Goal: Transaction & Acquisition: Purchase product/service

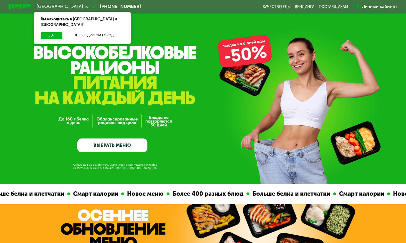
click at [120, 147] on link "ВЫБРАТЬ МЕНЮ" at bounding box center [112, 145] width 70 height 14
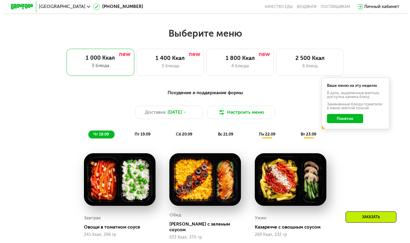
scroll to position [361, 0]
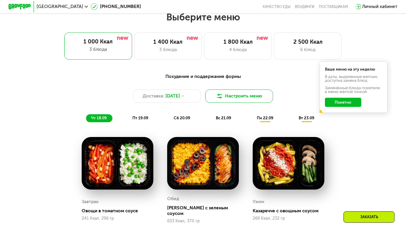
click at [233, 101] on button "Настроить меню" at bounding box center [239, 96] width 68 height 14
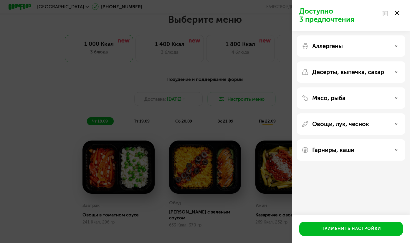
click at [325, 52] on div "Аллергены" at bounding box center [351, 45] width 109 height 21
click at [337, 126] on p "Овощи, лук, чеснок" at bounding box center [341, 123] width 57 height 7
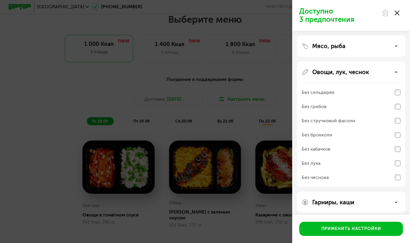
scroll to position [56, 0]
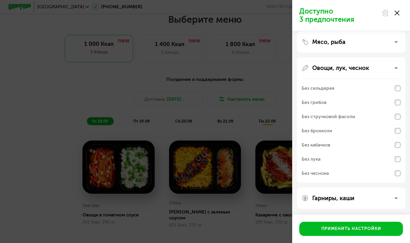
click at [326, 172] on div "Без чеснока" at bounding box center [315, 173] width 27 height 7
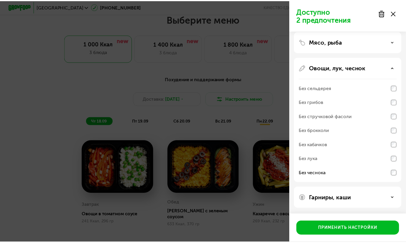
scroll to position [27, 0]
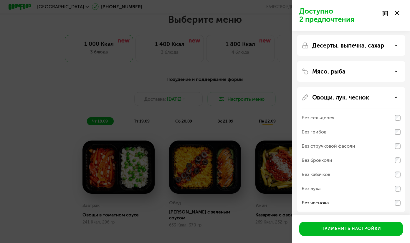
click at [347, 74] on div "Мясо, рыба" at bounding box center [351, 71] width 99 height 7
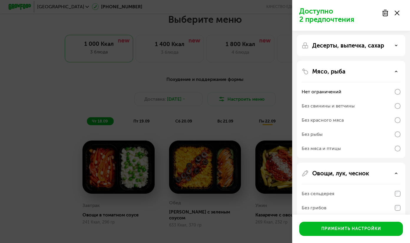
click at [345, 46] on p "Десерты, выпечка, сахар" at bounding box center [349, 45] width 72 height 7
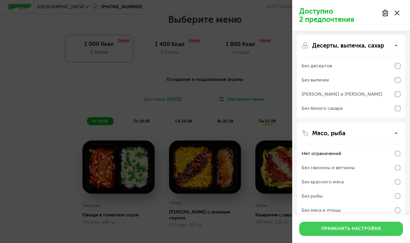
click at [326, 228] on div "Применить настройки" at bounding box center [352, 229] width 60 height 6
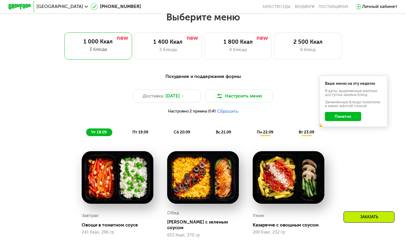
click at [345, 121] on button "Понятно" at bounding box center [343, 116] width 36 height 9
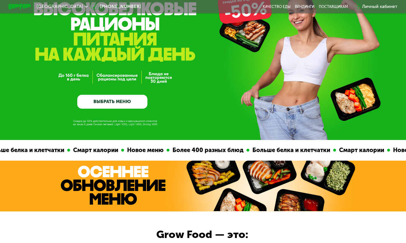
scroll to position [0, 0]
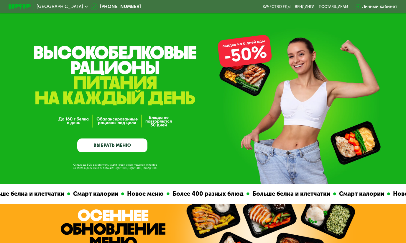
click at [306, 5] on link "Вендинги" at bounding box center [304, 6] width 19 height 4
click at [87, 143] on link "ВЫБРАТЬ МЕНЮ" at bounding box center [112, 145] width 70 height 14
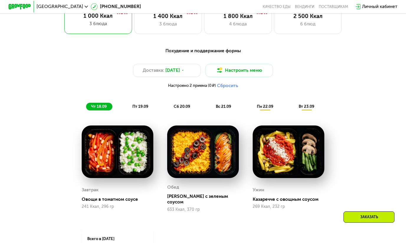
scroll to position [390, 0]
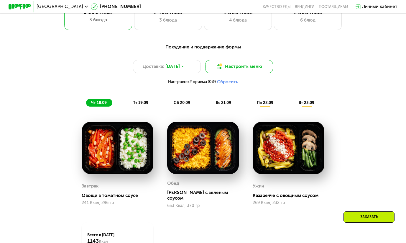
click at [248, 70] on button "Настроить меню" at bounding box center [239, 67] width 68 height 14
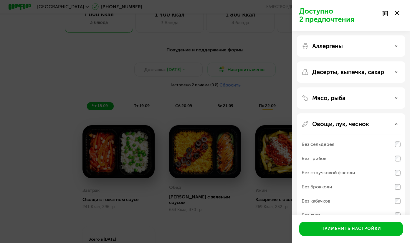
click at [397, 15] on icon at bounding box center [397, 13] width 5 height 5
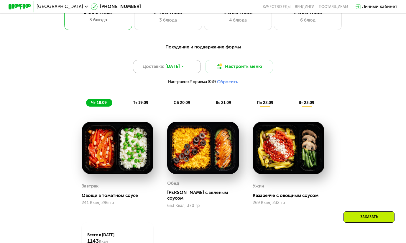
click at [168, 68] on span "[DATE]" at bounding box center [172, 66] width 14 height 7
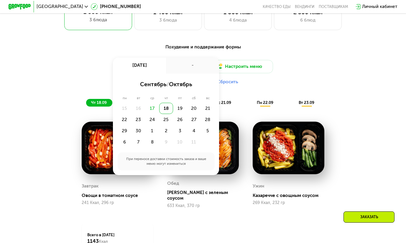
click at [76, 54] on div "Похудение и поддержание формы Доставка: [DATE] сен, чт - сентябрь / октябрь пн …" at bounding box center [203, 75] width 334 height 63
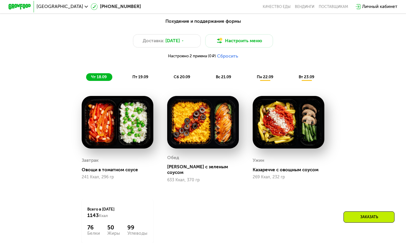
scroll to position [420, 0]
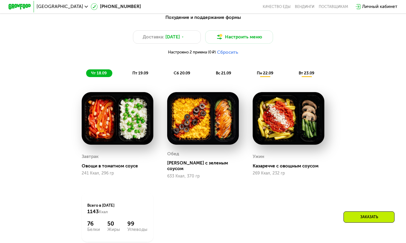
click at [232, 53] on button "Сбросить" at bounding box center [227, 53] width 21 height 6
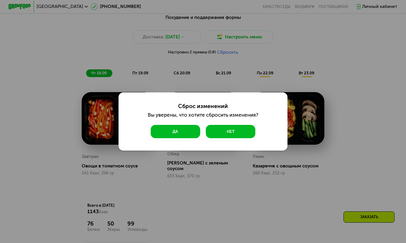
click at [182, 131] on button "Да" at bounding box center [176, 132] width 50 height 14
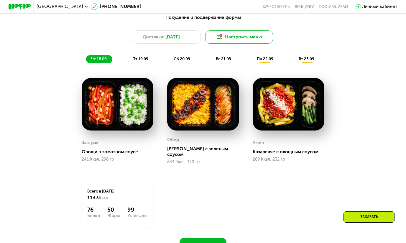
click at [235, 39] on button "Настроить меню" at bounding box center [239, 37] width 68 height 14
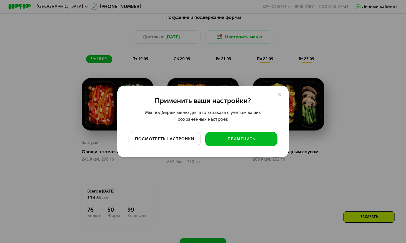
click at [178, 139] on div "посмотреть настройки" at bounding box center [165, 139] width 64 height 6
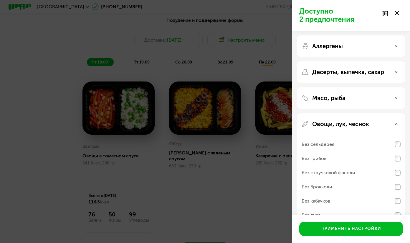
click at [116, 46] on div "Доступно 2 предпочтения Аллергены Десерты, выпечка, сахар Мясо, рыба Овощи, лук…" at bounding box center [205, 121] width 410 height 243
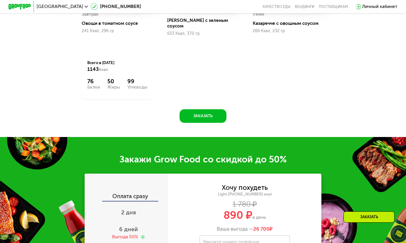
scroll to position [656, 0]
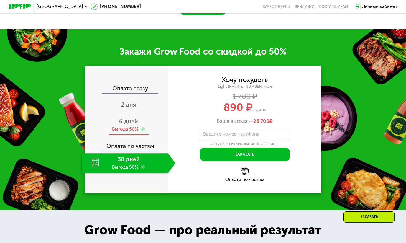
click at [121, 127] on div "Выгода 50%" at bounding box center [125, 129] width 26 height 6
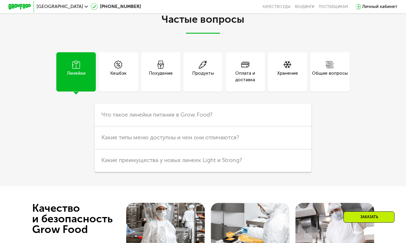
scroll to position [1482, 0]
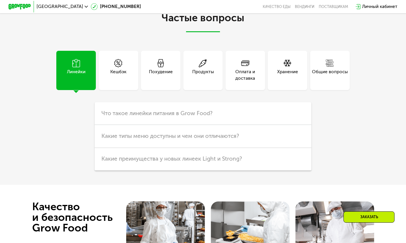
click at [125, 81] on div "Кешбэк" at bounding box center [118, 75] width 16 height 14
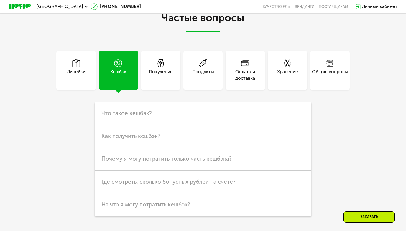
click at [165, 82] on div "Похудение" at bounding box center [161, 75] width 24 height 14
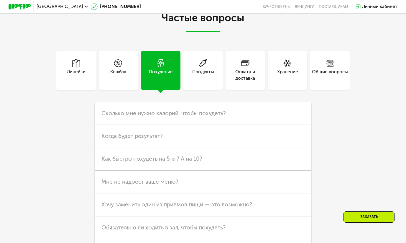
click at [202, 79] on div "Продукты" at bounding box center [203, 75] width 22 height 14
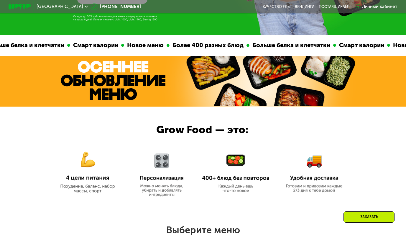
scroll to position [237, 0]
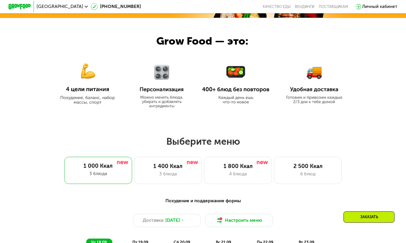
click at [87, 86] on img at bounding box center [88, 79] width 68 height 49
click at [165, 94] on img at bounding box center [161, 83] width 53 height 50
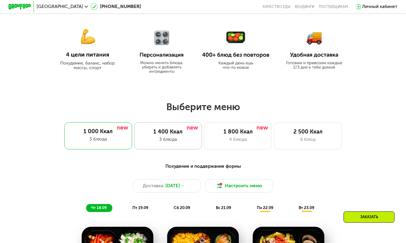
scroll to position [296, 0]
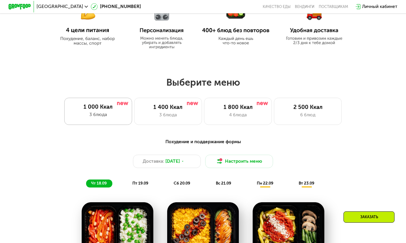
click at [108, 106] on div "1 000 Ккал" at bounding box center [98, 107] width 56 height 7
click at [162, 110] on div "1 400 Ккал" at bounding box center [168, 107] width 56 height 7
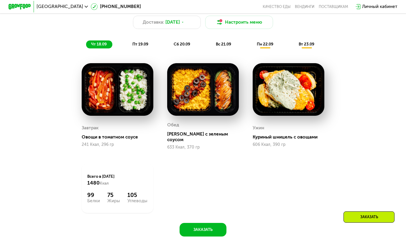
scroll to position [443, 0]
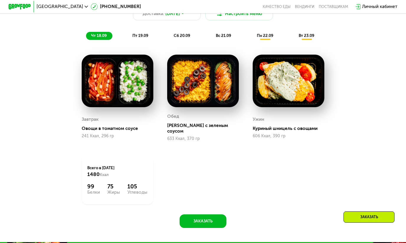
click at [138, 38] on span "пт 19.09" at bounding box center [140, 35] width 16 height 5
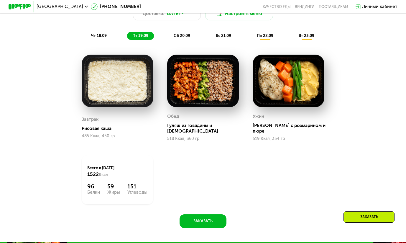
click at [175, 38] on span "сб 20.09" at bounding box center [182, 35] width 17 height 5
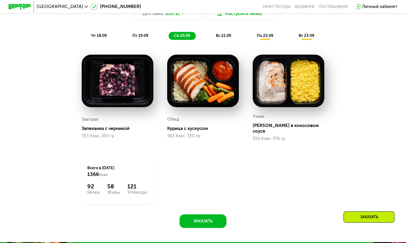
click at [223, 40] on div "вс 21.09" at bounding box center [224, 36] width 26 height 8
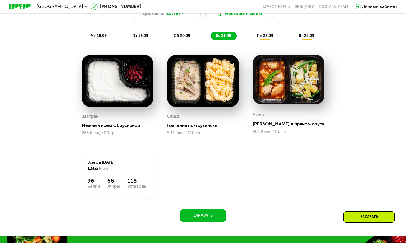
click at [261, 38] on span "пн 22.09" at bounding box center [265, 35] width 17 height 5
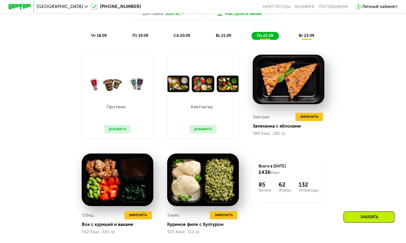
click at [115, 131] on button "Добавить" at bounding box center [117, 129] width 27 height 9
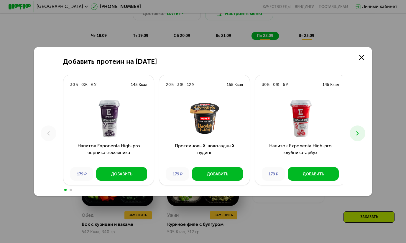
click at [361, 133] on icon at bounding box center [357, 133] width 7 height 7
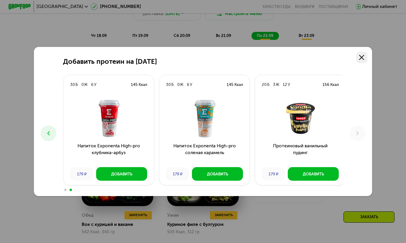
click at [362, 53] on link at bounding box center [361, 57] width 11 height 11
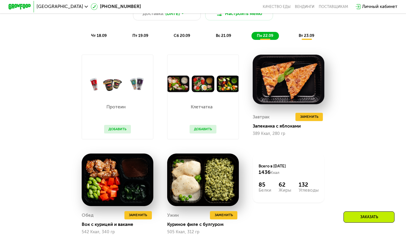
click at [208, 132] on button "Добавить" at bounding box center [203, 129] width 27 height 9
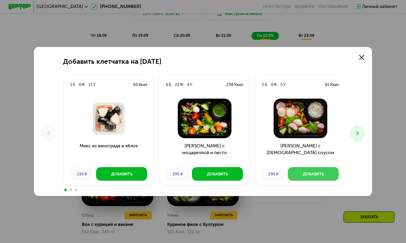
click at [317, 176] on div "Добавить" at bounding box center [313, 174] width 21 height 6
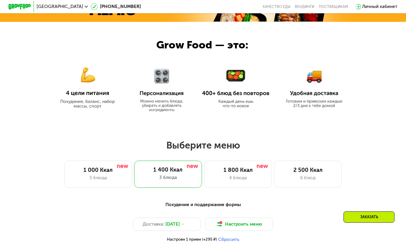
scroll to position [148, 0]
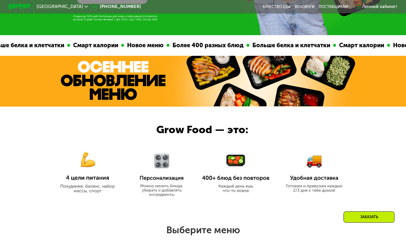
click at [50, 8] on span "[GEOGRAPHIC_DATA]" at bounding box center [60, 6] width 47 height 4
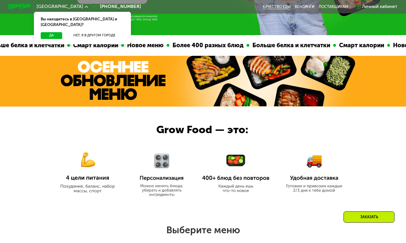
click at [274, 7] on link "Качество еды" at bounding box center [277, 6] width 28 height 4
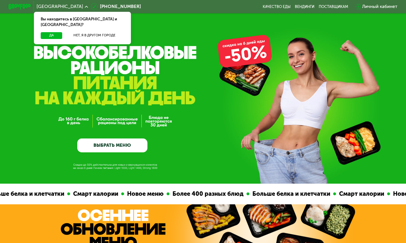
click at [375, 8] on div "Личный кабинет" at bounding box center [379, 6] width 35 height 7
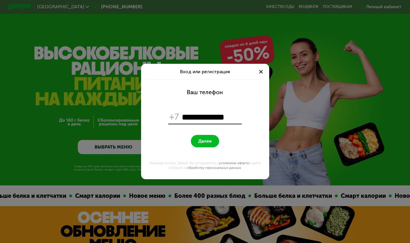
type input "**********"
click at [202, 142] on span "Далее" at bounding box center [205, 140] width 14 height 5
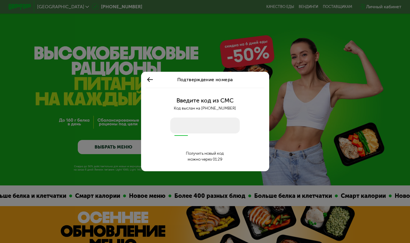
click at [193, 122] on input "number" at bounding box center [205, 125] width 70 height 16
type input "****"
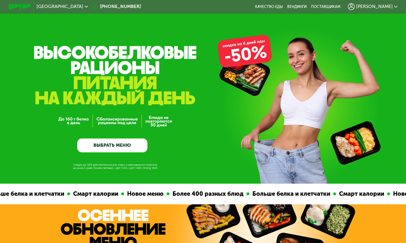
click at [103, 146] on link "ВЫБРАТЬ МЕНЮ" at bounding box center [112, 145] width 70 height 14
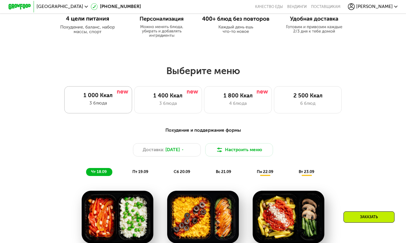
scroll to position [361, 0]
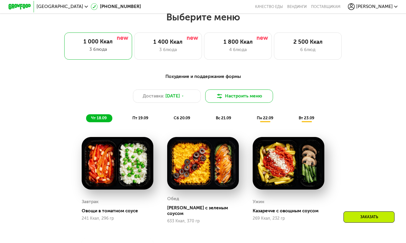
click at [229, 103] on button "Настроить меню" at bounding box center [239, 96] width 68 height 14
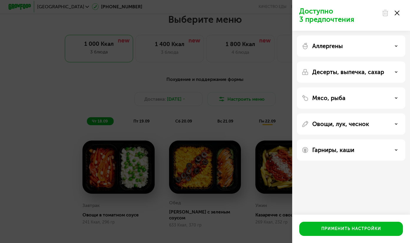
click at [398, 13] on use at bounding box center [397, 13] width 5 height 5
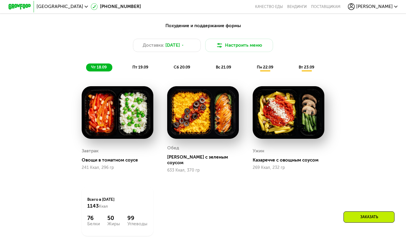
scroll to position [420, 0]
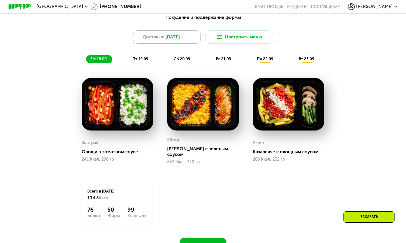
click at [180, 40] on span "[DATE]" at bounding box center [172, 37] width 14 height 7
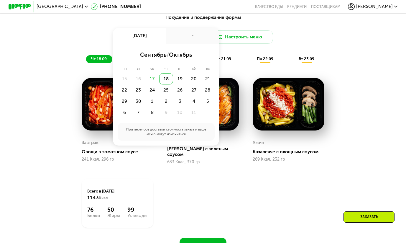
click at [183, 41] on div "-" at bounding box center [192, 36] width 53 height 16
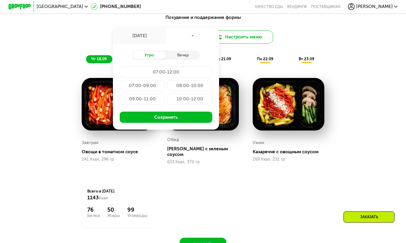
click at [245, 42] on button "Настроить меню" at bounding box center [239, 37] width 68 height 14
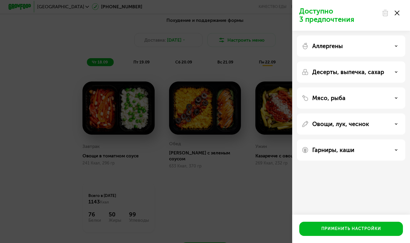
click at [398, 13] on use at bounding box center [397, 13] width 5 height 5
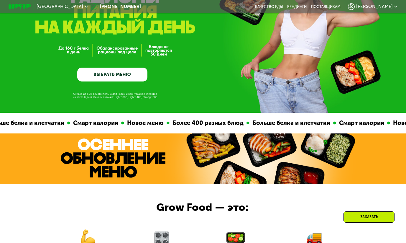
scroll to position [37, 0]
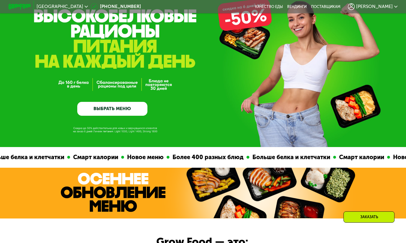
click at [154, 193] on img at bounding box center [113, 192] width 104 height 39
